Goal: Use online tool/utility

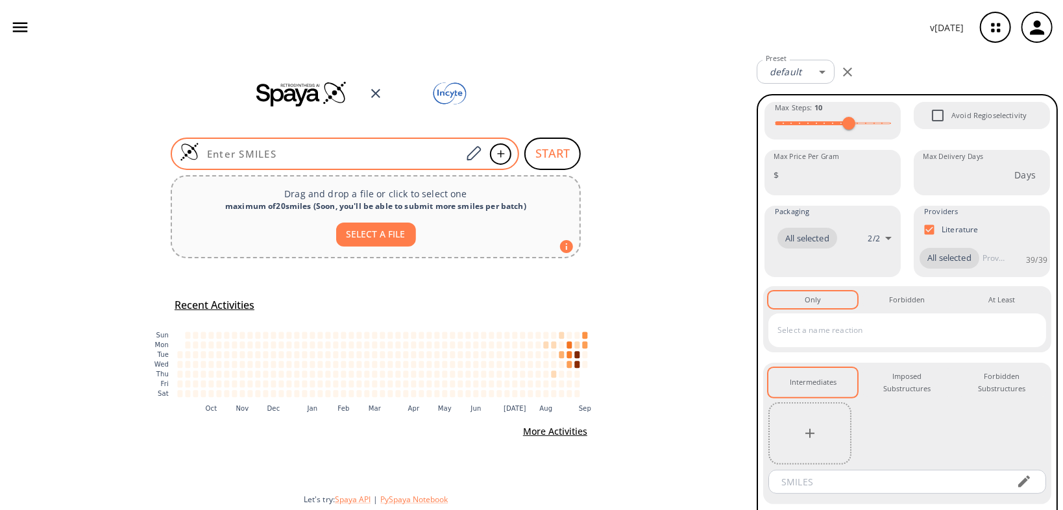
click at [339, 147] on input at bounding box center [330, 153] width 262 height 13
click at [335, 150] on input at bounding box center [330, 153] width 262 height 13
paste input "O=C(NC)C1=CC(C2(C3)CC3C2)=CN=C1"
type input "O=C(NC)C1=CC(C2(C3)CC3C2)=CN=C1"
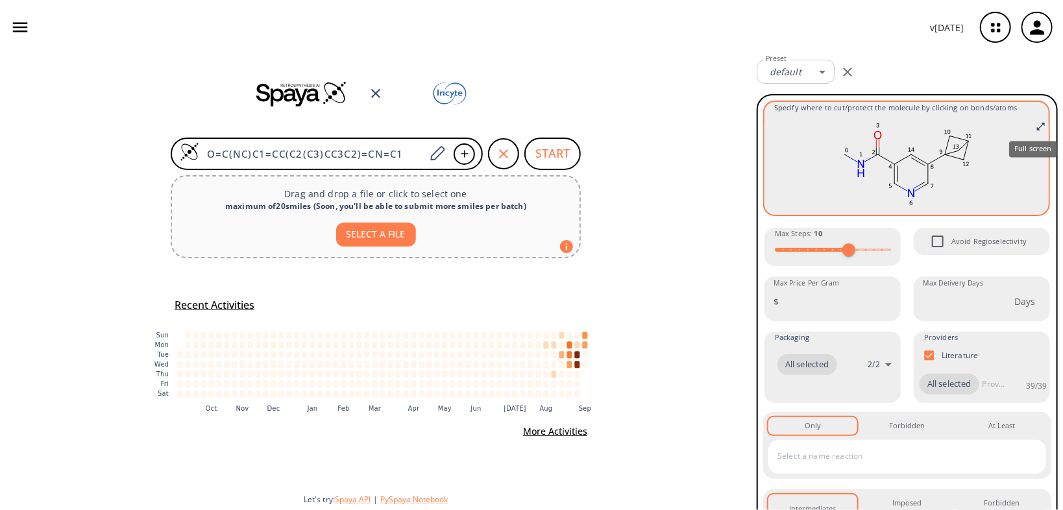
click at [1036, 124] on icon "Full screen" at bounding box center [1041, 126] width 10 height 10
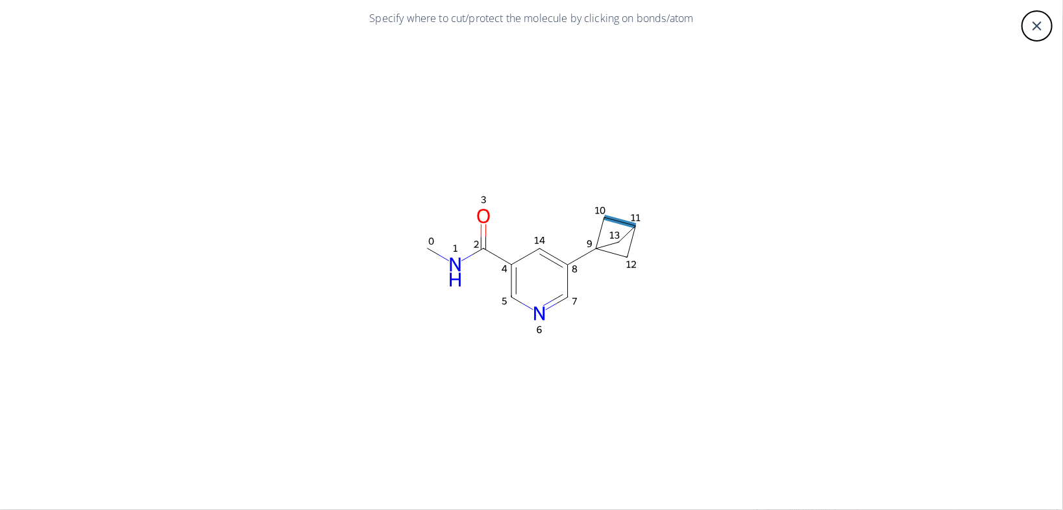
click at [619, 220] on icon at bounding box center [619, 221] width 31 height 8
click at [1038, 31] on div at bounding box center [531, 255] width 1063 height 510
click at [1037, 32] on icon "close" at bounding box center [1037, 26] width 16 height 16
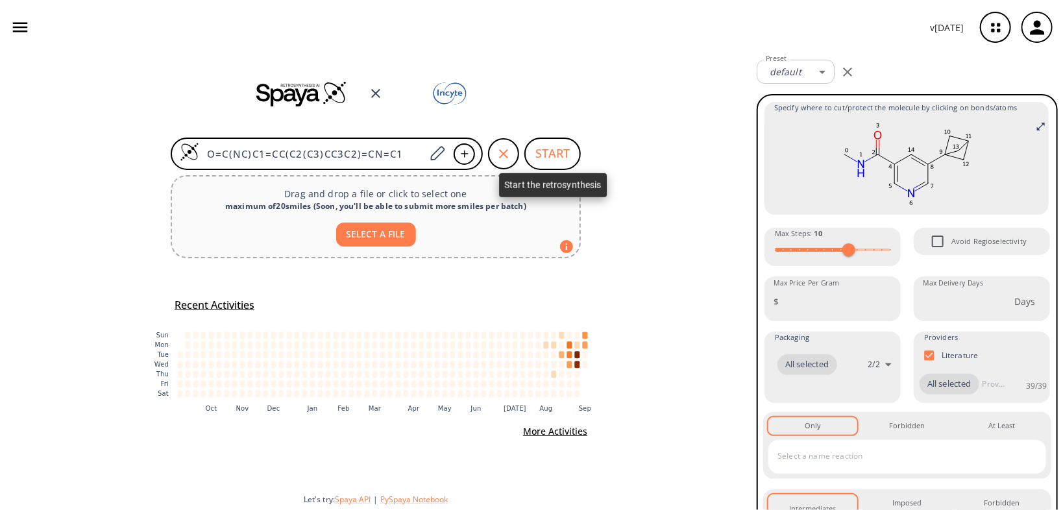
click at [556, 158] on button "START" at bounding box center [552, 154] width 56 height 32
click at [545, 156] on button "START" at bounding box center [552, 154] width 56 height 32
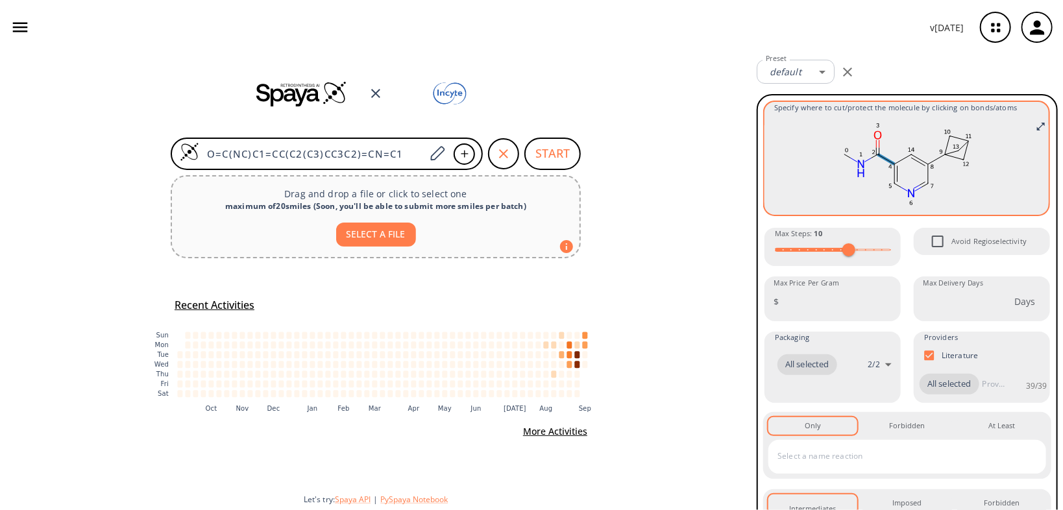
click at [883, 160] on icon at bounding box center [886, 159] width 17 height 10
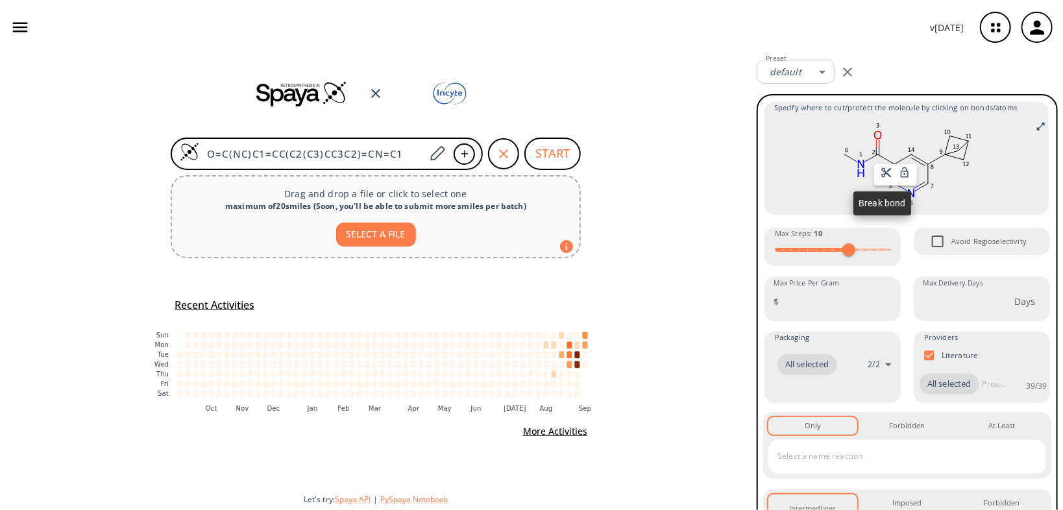
click at [882, 172] on icon at bounding box center [887, 173] width 12 height 12
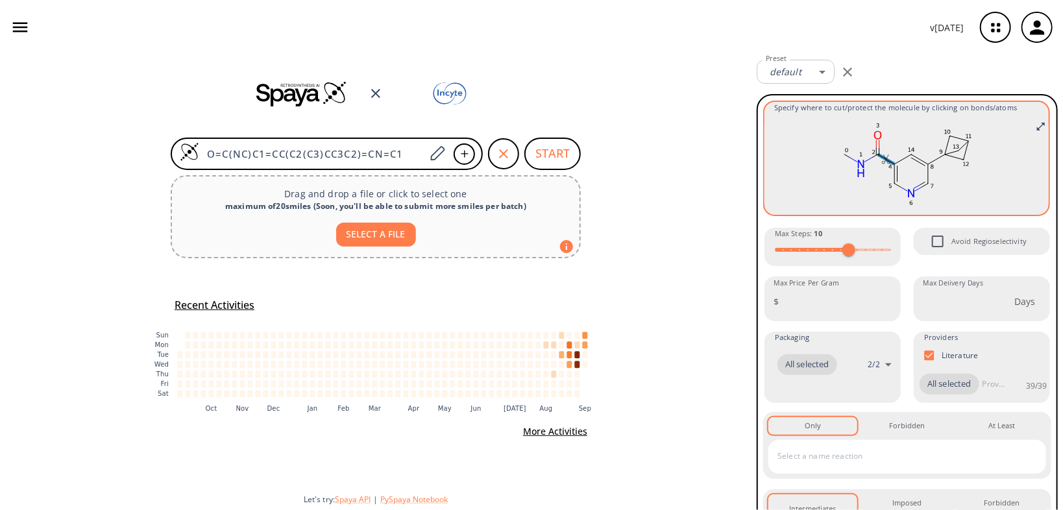
click at [881, 160] on icon at bounding box center [886, 159] width 17 height 10
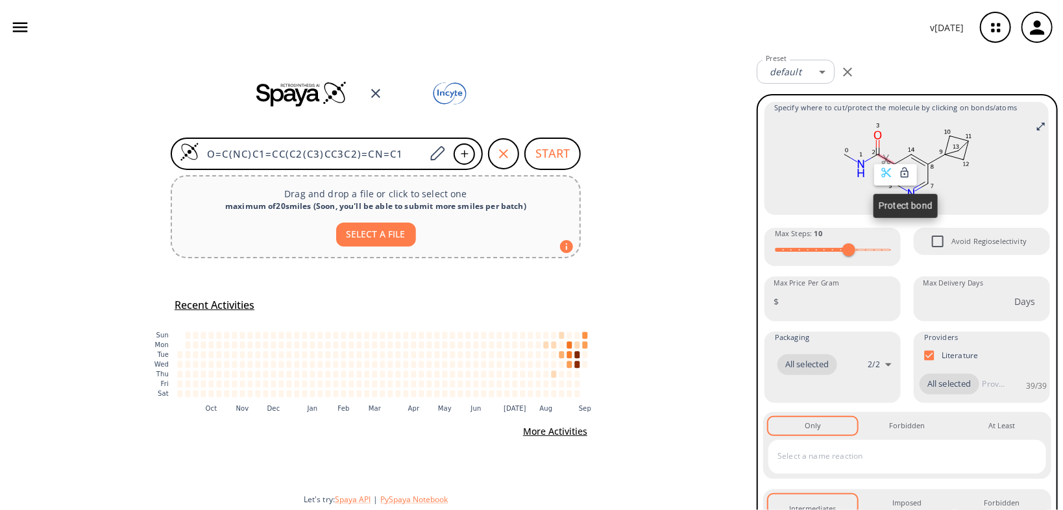
click at [905, 175] on icon at bounding box center [905, 173] width 12 height 12
